Goal: Information Seeking & Learning: Check status

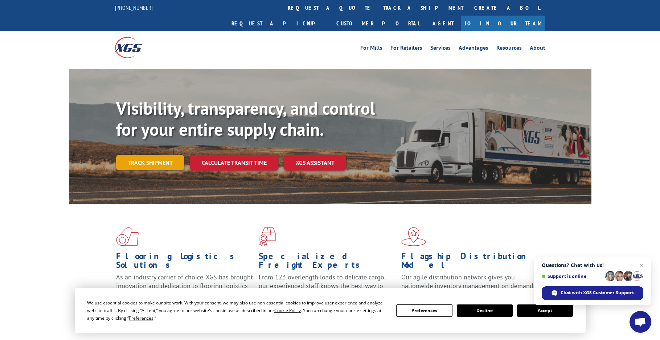
click at [153, 155] on link "Track shipment" at bounding box center [150, 162] width 68 height 15
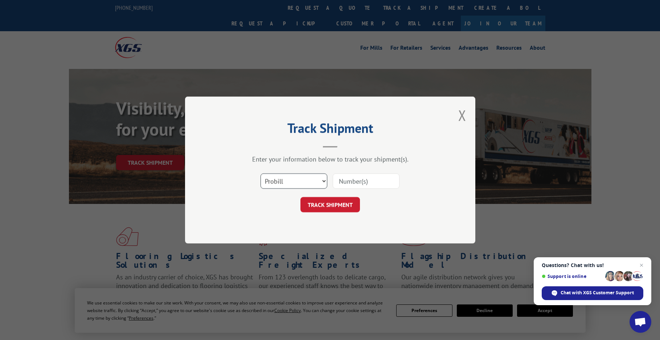
click at [324, 180] on select "Select category... Probill BOL PO" at bounding box center [294, 180] width 67 height 15
click at [352, 179] on input at bounding box center [366, 180] width 67 height 15
paste input "16331264"
type input "16331264"
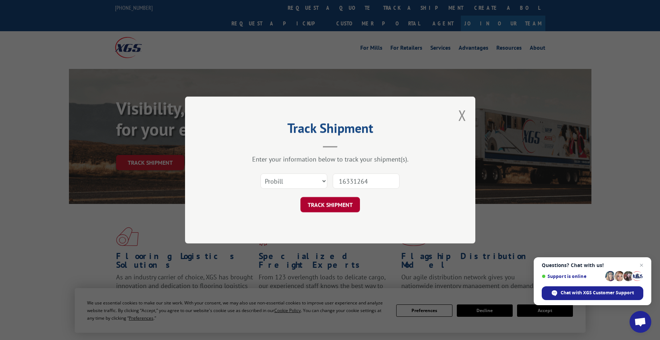
click at [327, 204] on button "TRACK SHIPMENT" at bounding box center [330, 204] width 60 height 15
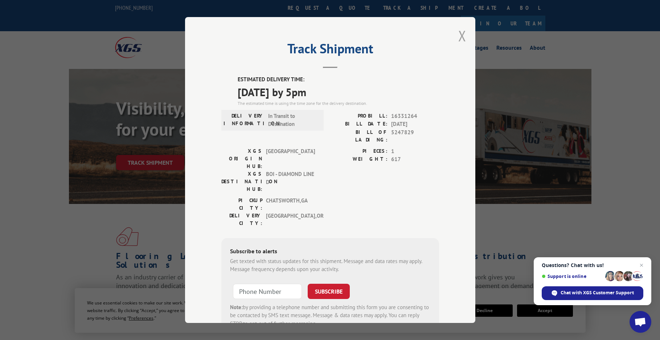
click at [459, 35] on button "Close modal" at bounding box center [462, 35] width 8 height 19
